Goal: Task Accomplishment & Management: Manage account settings

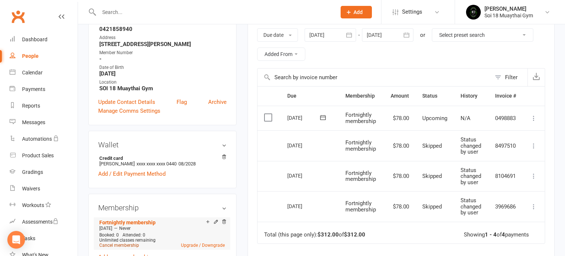
click at [129, 244] on link "Cancel membership" at bounding box center [119, 244] width 40 height 5
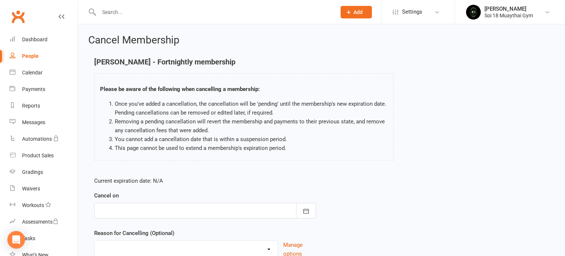
click at [155, 208] on div at bounding box center [205, 210] width 222 height 15
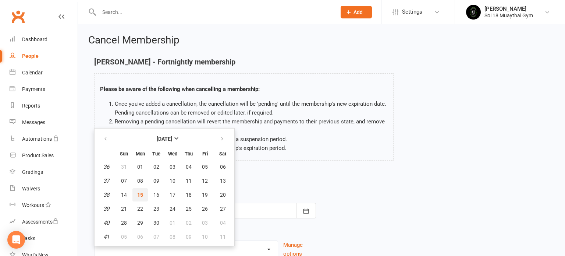
click at [140, 193] on span "15" at bounding box center [140, 195] width 6 height 6
type input "[DATE]"
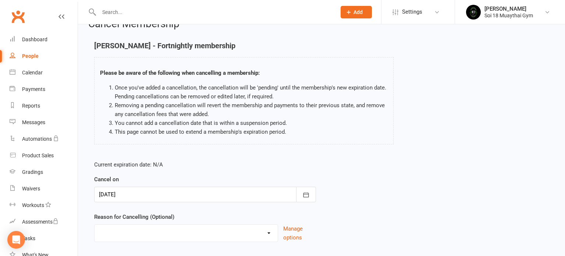
scroll to position [61, 0]
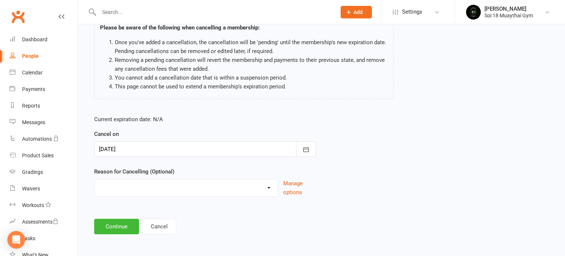
click at [198, 191] on select "Holiday Injury Other reason" at bounding box center [186, 186] width 183 height 15
click at [95, 179] on select "Holiday Injury Other reason" at bounding box center [186, 186] width 183 height 15
click at [164, 188] on select "Holiday Injury Other reason" at bounding box center [186, 186] width 183 height 15
select select "2"
click at [95, 179] on select "Holiday Injury Other reason" at bounding box center [186, 186] width 183 height 15
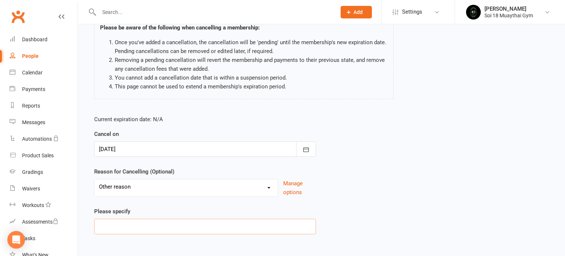
click at [148, 222] on input at bounding box center [205, 226] width 222 height 15
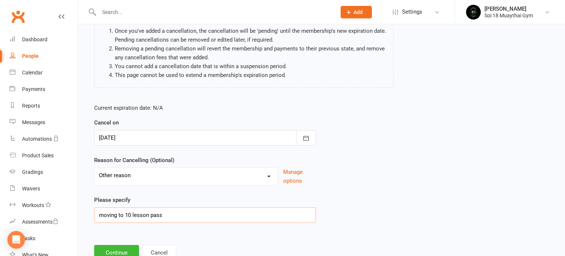
scroll to position [99, 0]
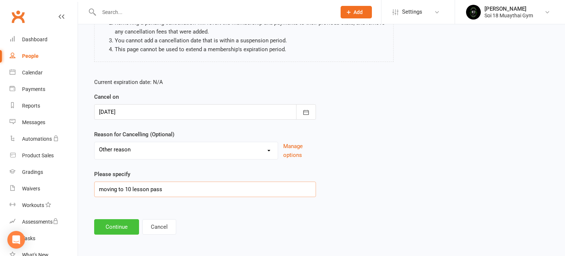
type input "moving to 10 lesson pass"
click at [129, 227] on button "Continue" at bounding box center [116, 226] width 45 height 15
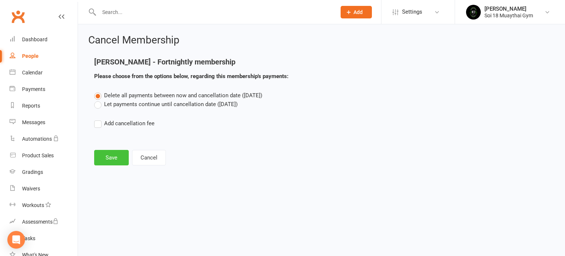
click at [116, 160] on button "Save" at bounding box center [111, 157] width 35 height 15
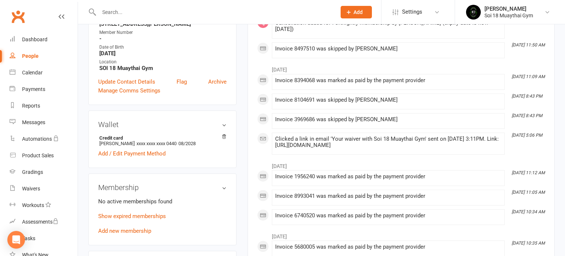
scroll to position [146, 0]
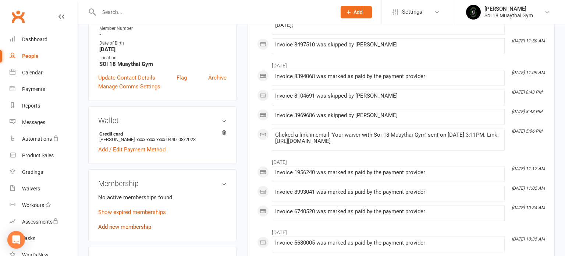
click at [150, 226] on link "Add new membership" at bounding box center [124, 226] width 53 height 7
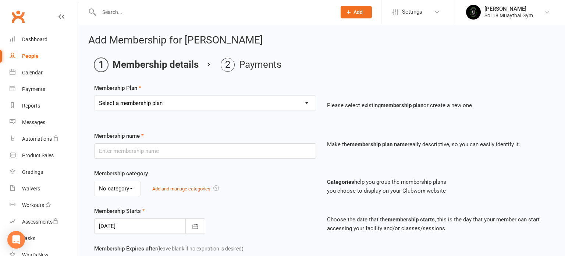
click at [174, 108] on select "Select a membership plan Create new Membership Plan Gold Membership 10 Lesson P…" at bounding box center [205, 103] width 221 height 15
select select "2"
click at [95, 96] on select "Select a membership plan Create new Membership Plan Gold Membership 10 Lesson P…" at bounding box center [205, 103] width 221 height 15
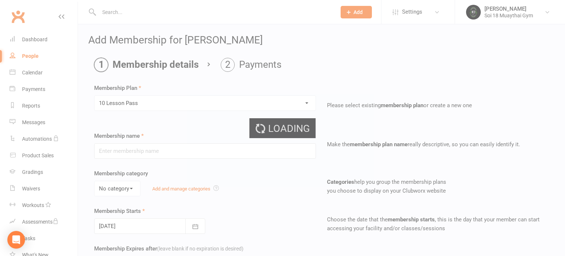
type input "10 Lesson Pass"
select select "0"
type input "8"
select select "1"
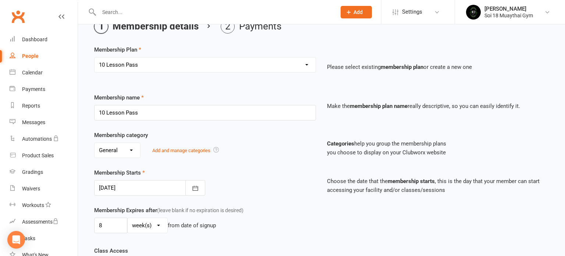
scroll to position [53, 0]
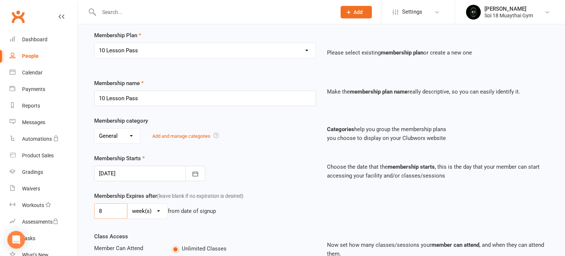
click at [115, 210] on input "8" at bounding box center [110, 210] width 33 height 15
type input "0"
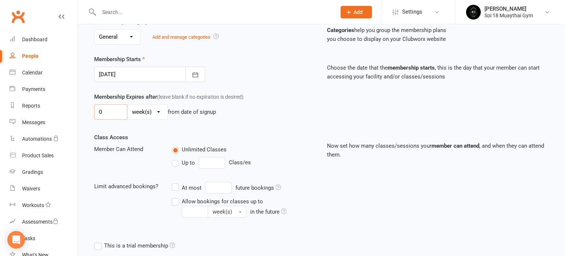
scroll to position [152, 0]
click at [175, 164] on label "Up to" at bounding box center [183, 162] width 23 height 9
click at [175, 158] on input "Up to" at bounding box center [174, 158] width 5 height 0
type input "0"
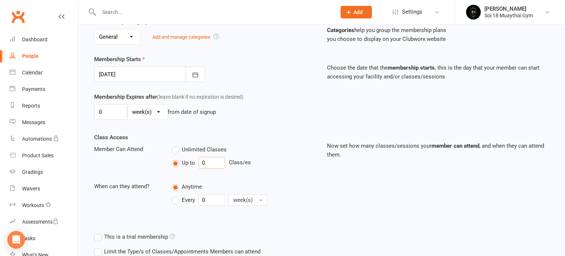
click at [208, 162] on input "0" at bounding box center [212, 163] width 26 height 12
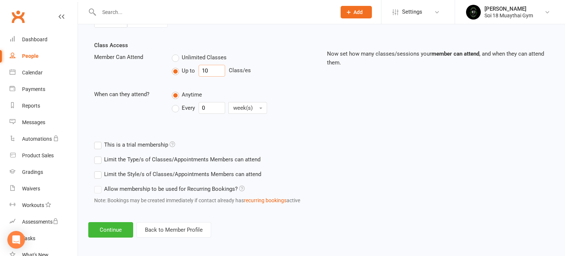
scroll to position [245, 0]
type input "10"
click at [121, 229] on button "Continue" at bounding box center [110, 228] width 45 height 15
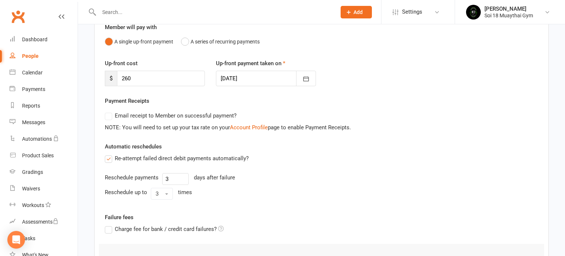
scroll to position [98, 0]
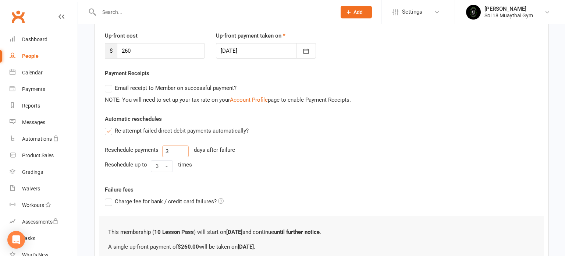
click at [173, 152] on input "3" at bounding box center [175, 151] width 26 height 12
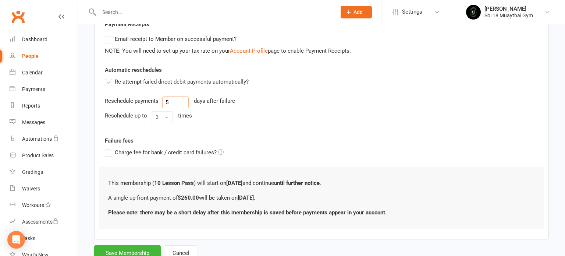
scroll to position [155, 0]
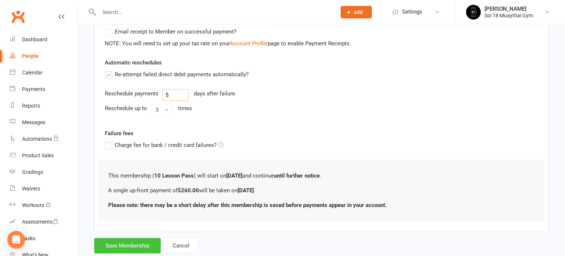
type input "5"
click at [141, 245] on button "Save Membership" at bounding box center [127, 245] width 67 height 15
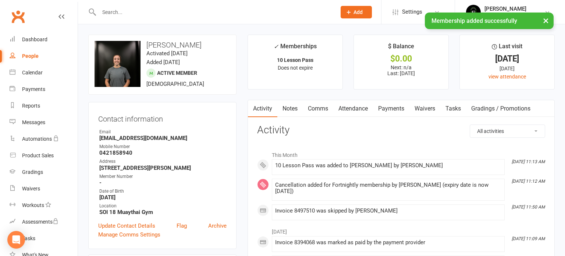
click at [399, 109] on link "Payments" at bounding box center [391, 108] width 36 height 17
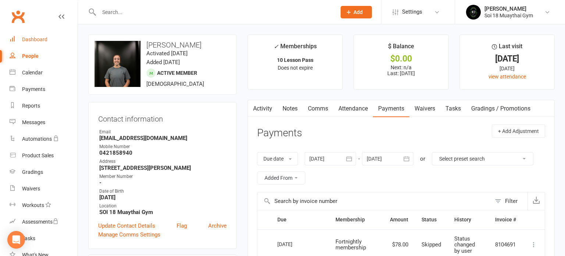
click at [33, 39] on div "Dashboard" at bounding box center [34, 39] width 25 height 6
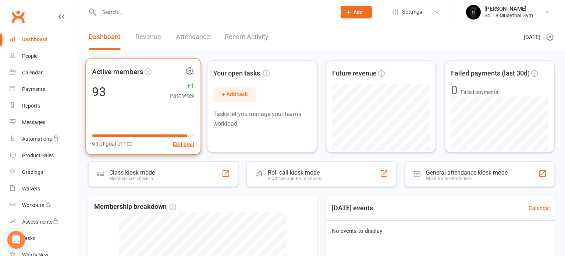
click at [134, 107] on div "Active members 93 +1 Past week 93 of goal of 100 Edit goal" at bounding box center [144, 106] width 116 height 97
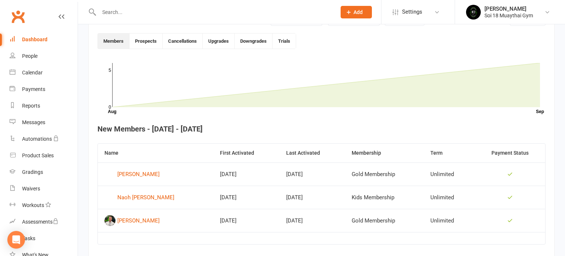
scroll to position [40, 0]
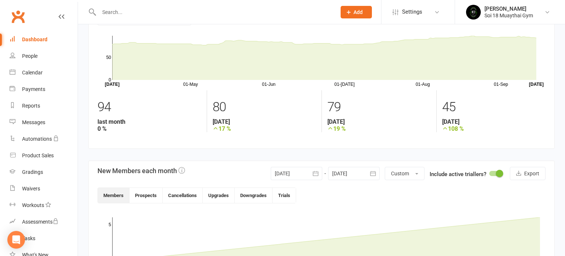
click at [40, 40] on div "Dashboard" at bounding box center [34, 39] width 25 height 6
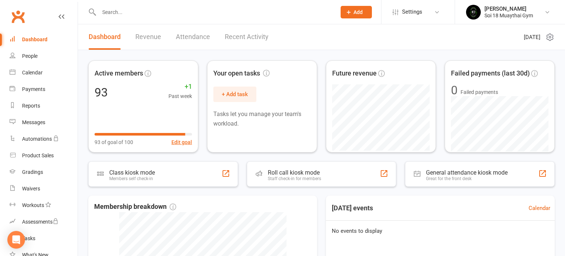
click at [242, 37] on link "Recent Activity" at bounding box center [247, 36] width 44 height 25
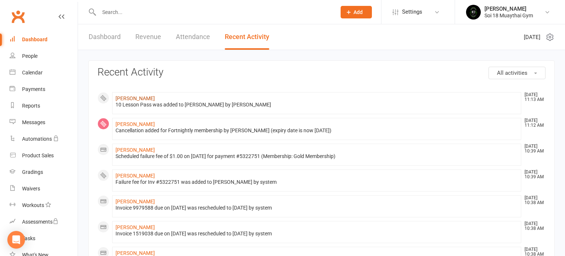
click at [135, 99] on link "[PERSON_NAME]" at bounding box center [135, 98] width 39 height 6
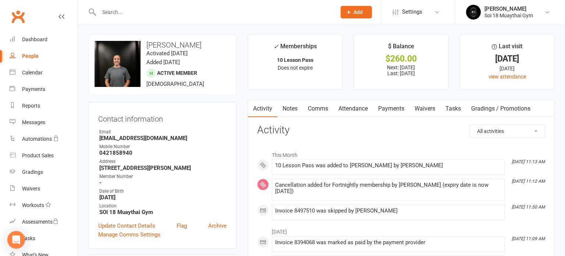
click at [389, 109] on link "Payments" at bounding box center [391, 108] width 36 height 17
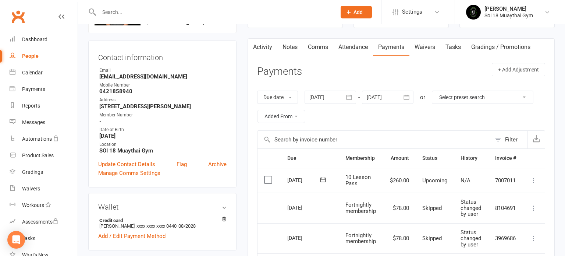
scroll to position [120, 0]
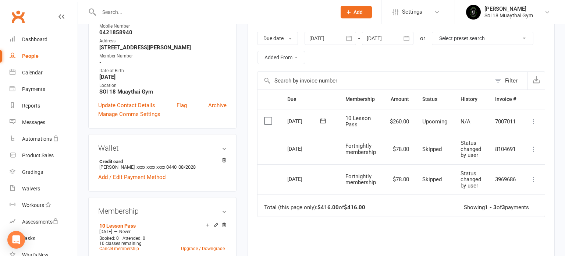
click at [534, 123] on icon at bounding box center [533, 121] width 7 height 7
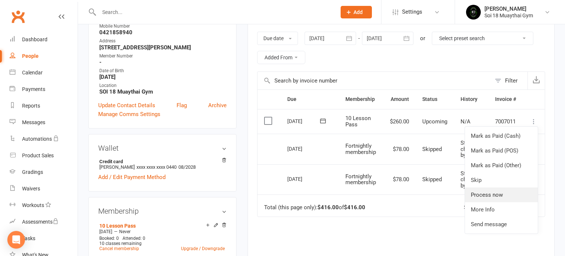
click at [508, 193] on link "Process now" at bounding box center [501, 194] width 73 height 15
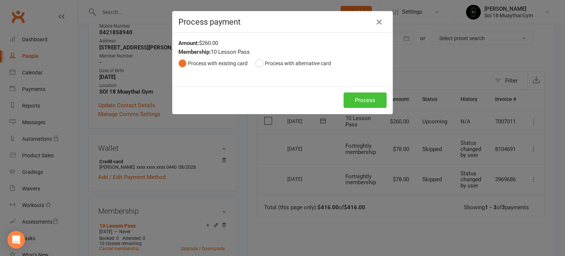
click at [368, 106] on button "Process" at bounding box center [365, 99] width 43 height 15
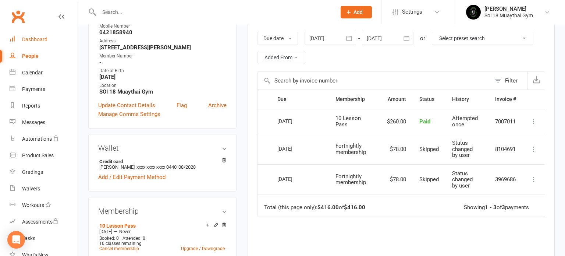
click at [28, 39] on div "Dashboard" at bounding box center [34, 39] width 25 height 6
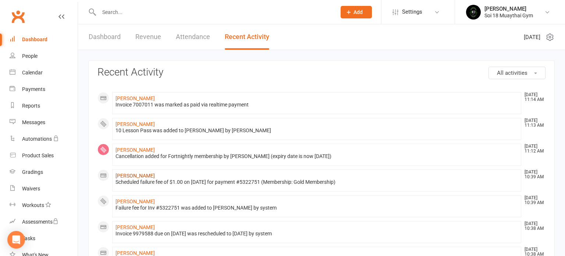
click at [134, 176] on link "[PERSON_NAME]" at bounding box center [135, 176] width 39 height 6
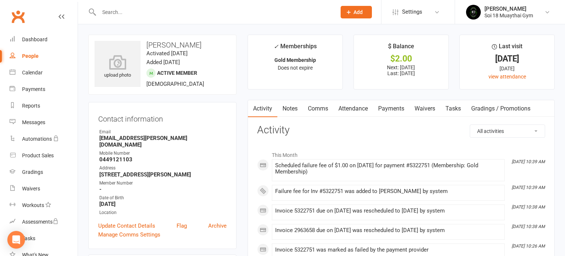
click at [394, 111] on link "Payments" at bounding box center [391, 108] width 36 height 17
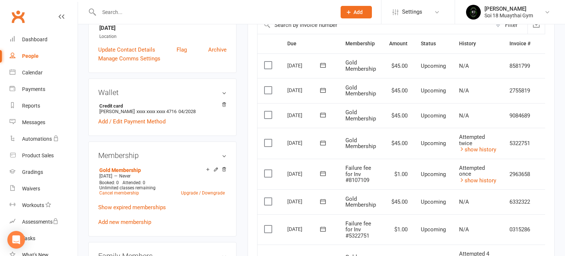
scroll to position [177, 0]
click at [270, 171] on label at bounding box center [269, 172] width 10 height 7
click at [269, 169] on input "checkbox" at bounding box center [266, 169] width 5 height 0
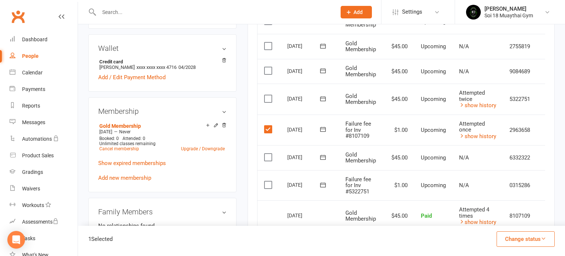
scroll to position [223, 0]
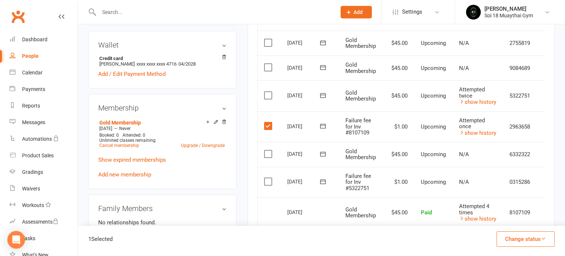
click at [265, 181] on label at bounding box center [269, 181] width 10 height 7
click at [265, 178] on input "checkbox" at bounding box center [266, 178] width 5 height 0
click at [531, 241] on button "Change status" at bounding box center [526, 238] width 58 height 15
click at [509, 217] on link "Skipped" at bounding box center [518, 219] width 73 height 15
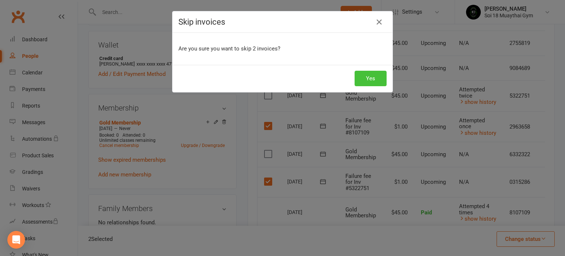
click at [372, 81] on button "Yes" at bounding box center [371, 78] width 32 height 15
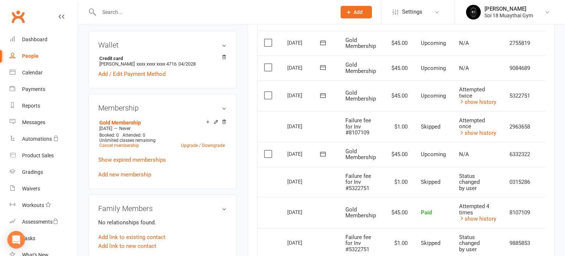
click at [62, 18] on icon at bounding box center [61, 17] width 6 height 6
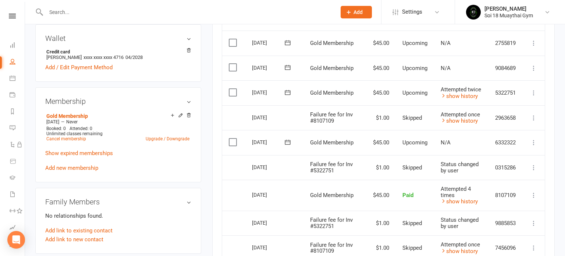
click at [534, 92] on icon at bounding box center [533, 92] width 7 height 7
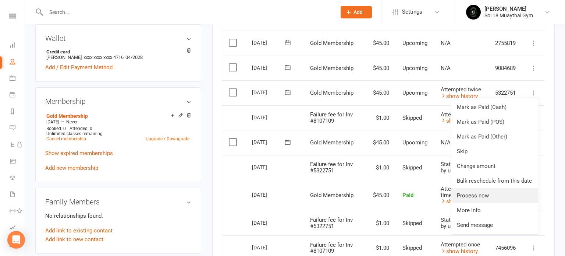
click at [498, 193] on link "Process now" at bounding box center [494, 195] width 87 height 15
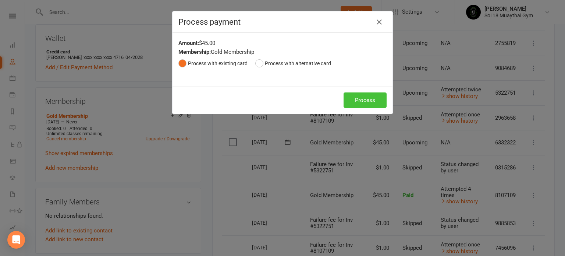
click at [367, 100] on button "Process" at bounding box center [365, 99] width 43 height 15
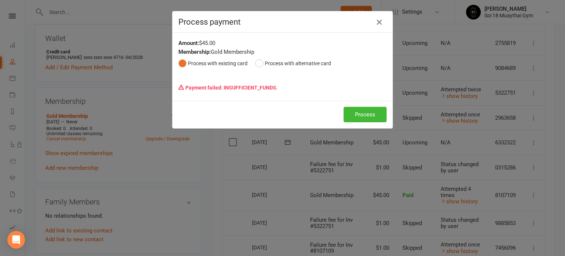
click at [376, 23] on icon "button" at bounding box center [379, 22] width 9 height 9
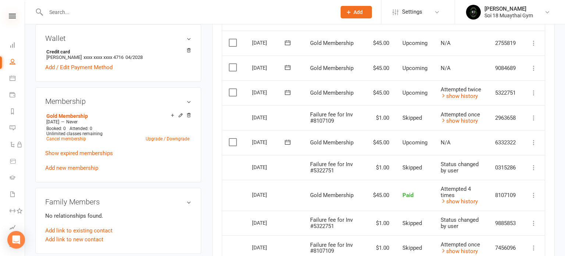
click at [11, 16] on icon at bounding box center [12, 16] width 7 height 5
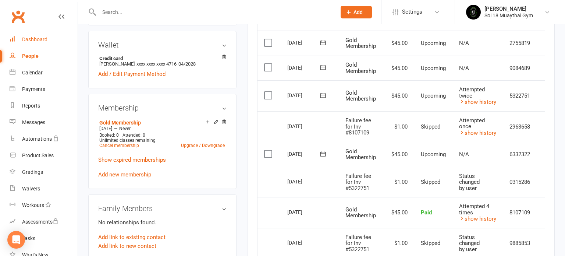
click at [35, 40] on div "Dashboard" at bounding box center [34, 39] width 25 height 6
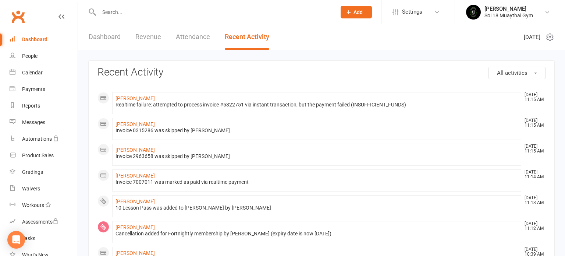
click at [99, 35] on link "Dashboard" at bounding box center [105, 36] width 32 height 25
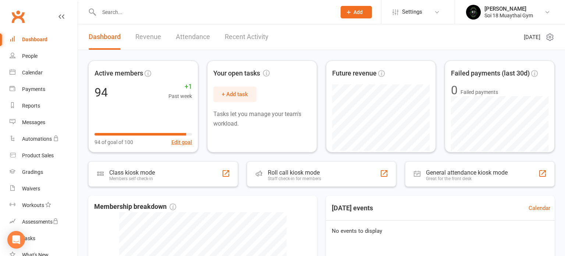
click at [245, 37] on link "Recent Activity" at bounding box center [247, 36] width 44 height 25
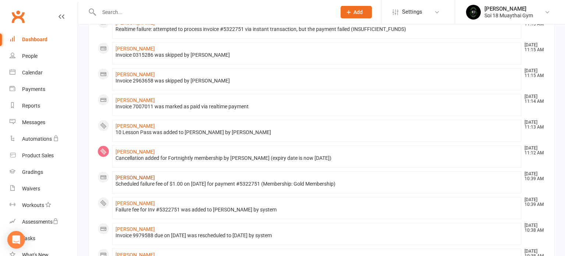
scroll to position [135, 0]
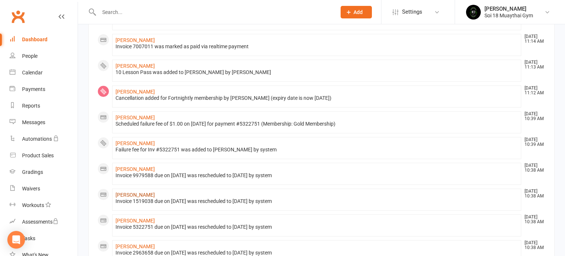
click at [143, 192] on link "[PERSON_NAME]" at bounding box center [135, 195] width 39 height 6
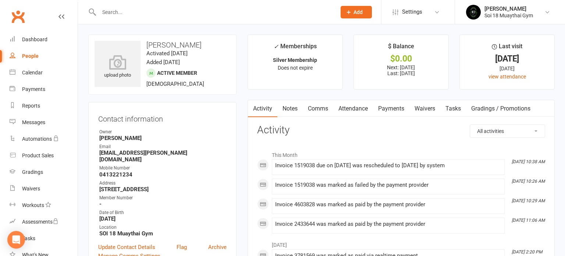
click at [397, 109] on link "Payments" at bounding box center [391, 108] width 36 height 17
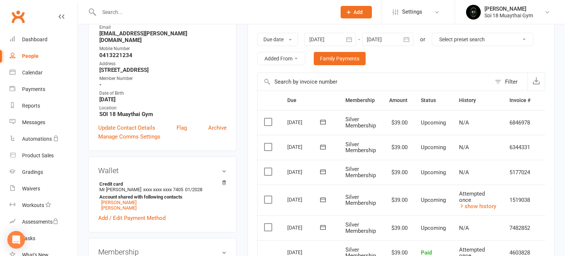
scroll to position [175, 0]
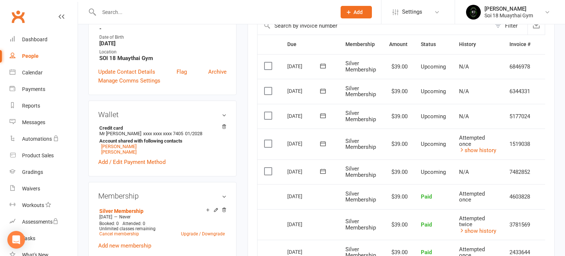
click at [63, 18] on icon at bounding box center [61, 17] width 6 height 6
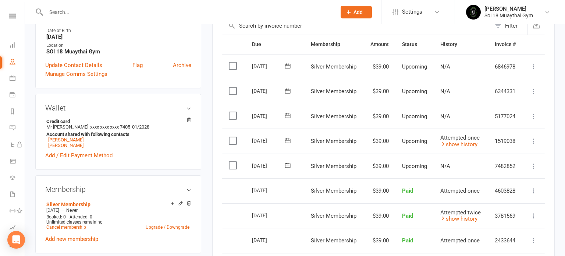
click at [534, 141] on icon at bounding box center [533, 140] width 7 height 7
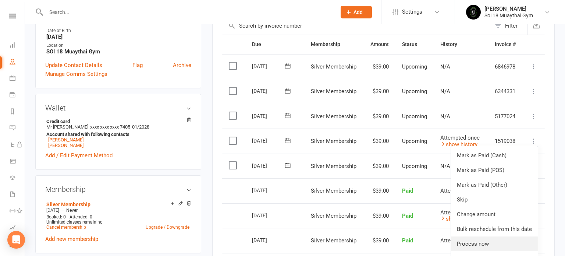
click at [499, 242] on link "Process now" at bounding box center [494, 243] width 87 height 15
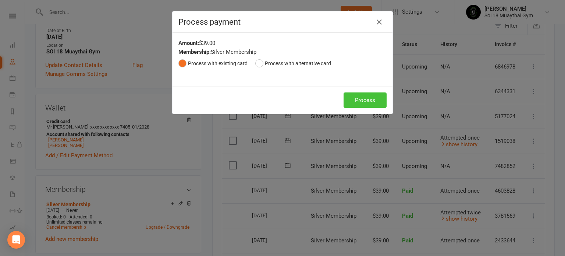
click at [373, 103] on button "Process" at bounding box center [365, 99] width 43 height 15
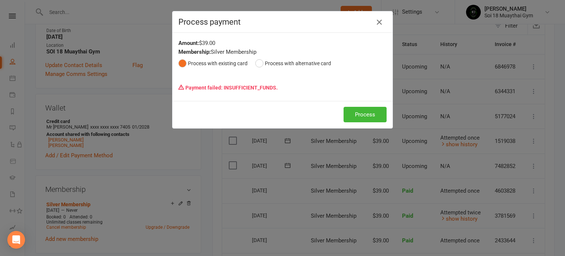
click at [378, 21] on icon "button" at bounding box center [379, 22] width 9 height 9
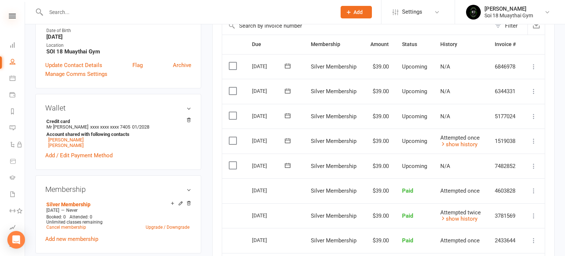
click at [13, 17] on icon at bounding box center [12, 16] width 7 height 5
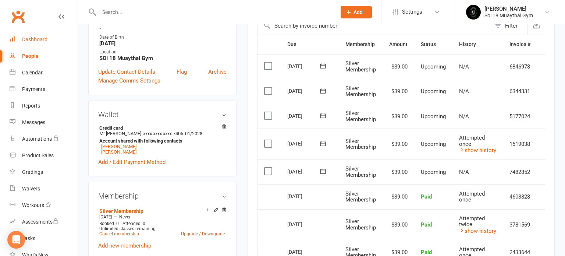
click at [36, 41] on div "Dashboard" at bounding box center [34, 39] width 25 height 6
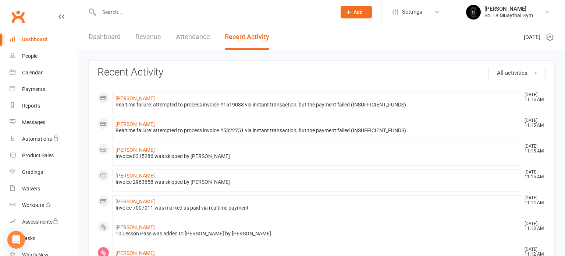
click at [103, 36] on link "Dashboard" at bounding box center [105, 36] width 32 height 25
